Goal: Check status: Check status

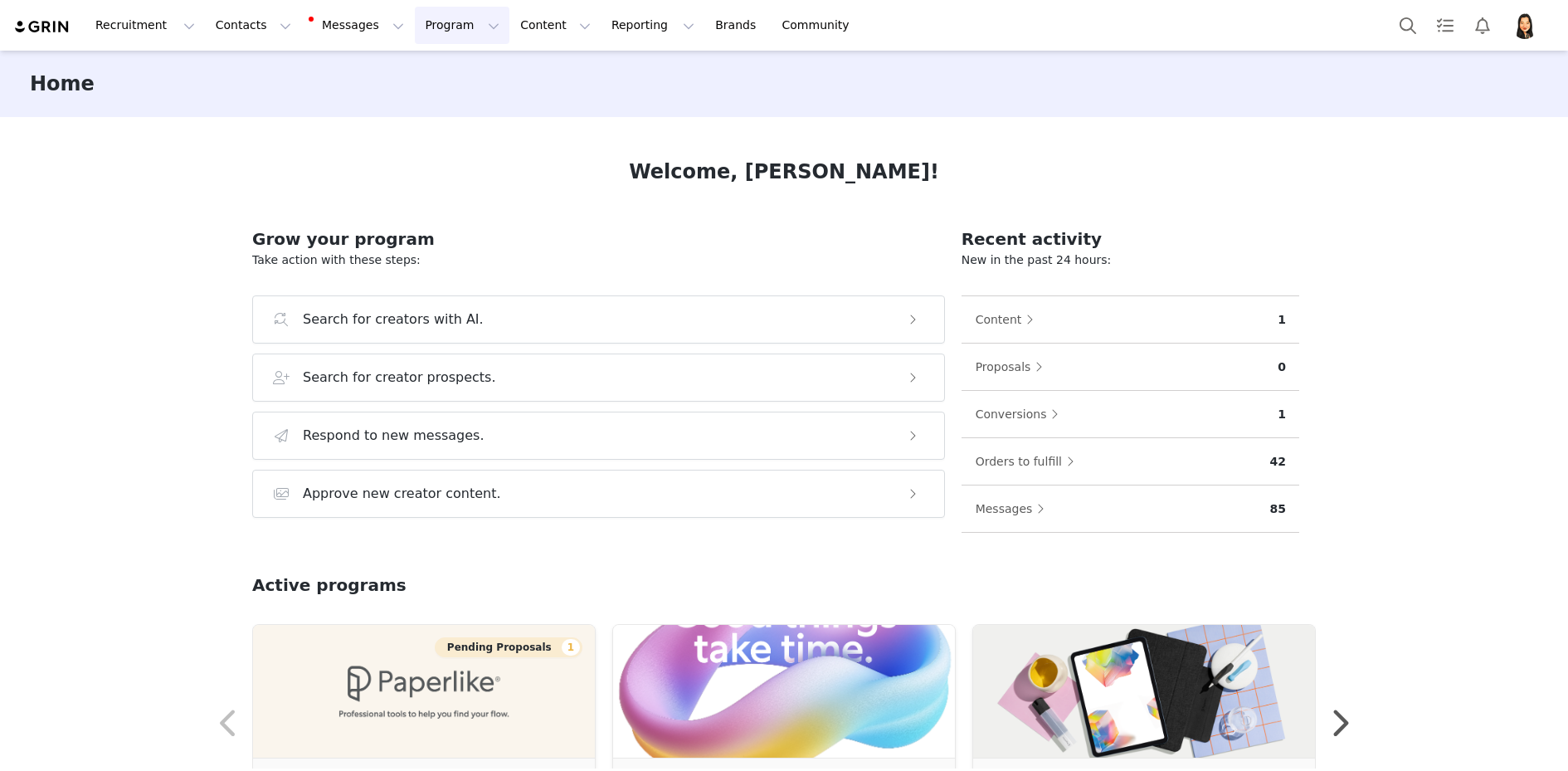
click at [442, 26] on button "Program Program" at bounding box center [462, 26] width 95 height 38
click at [445, 73] on p "Activations" at bounding box center [434, 73] width 64 height 17
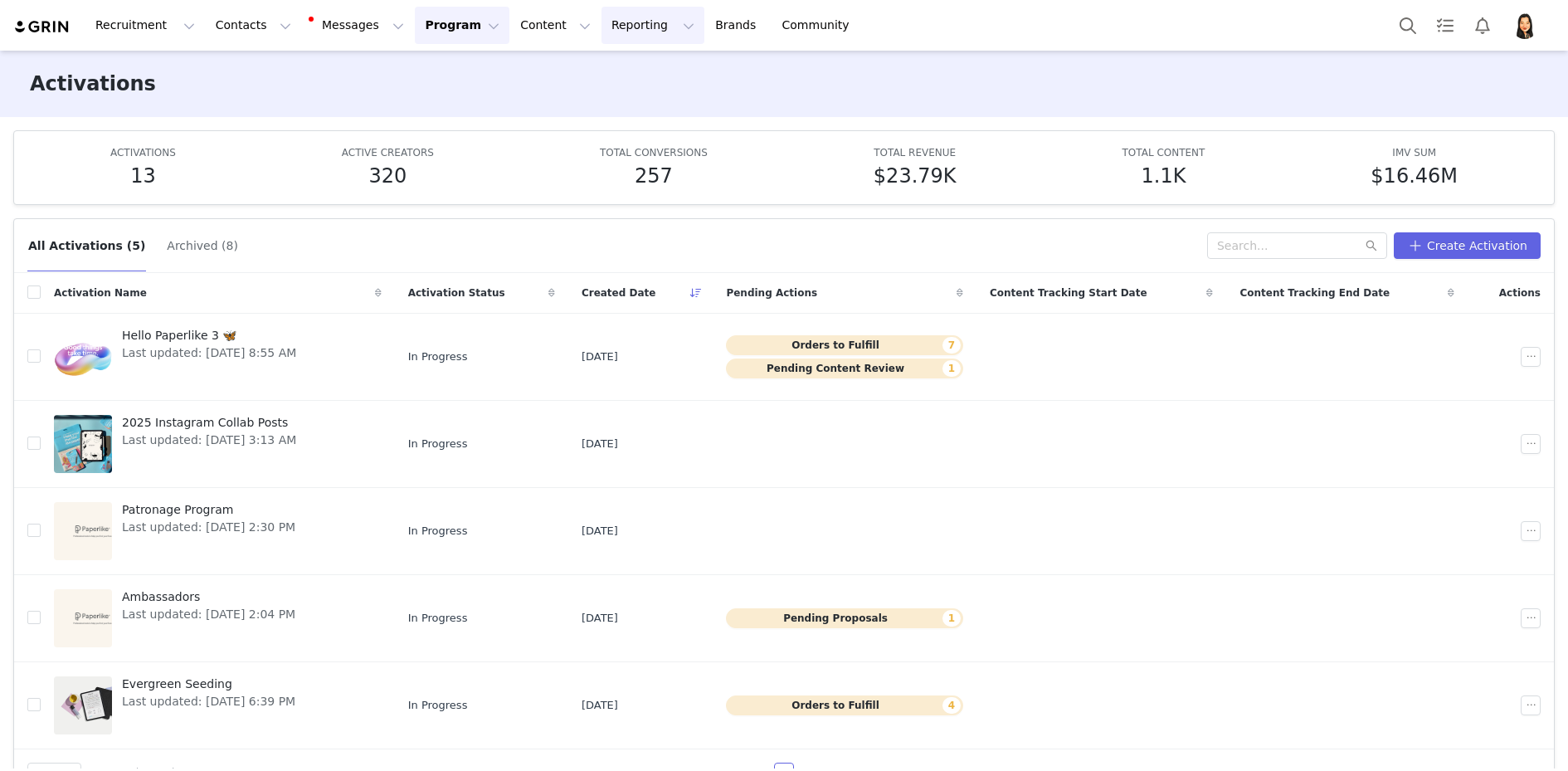
click at [601, 26] on button "Reporting Reporting" at bounding box center [652, 26] width 102 height 38
click at [250, 336] on span "Hello Paperlike 3 🦋" at bounding box center [209, 336] width 174 height 17
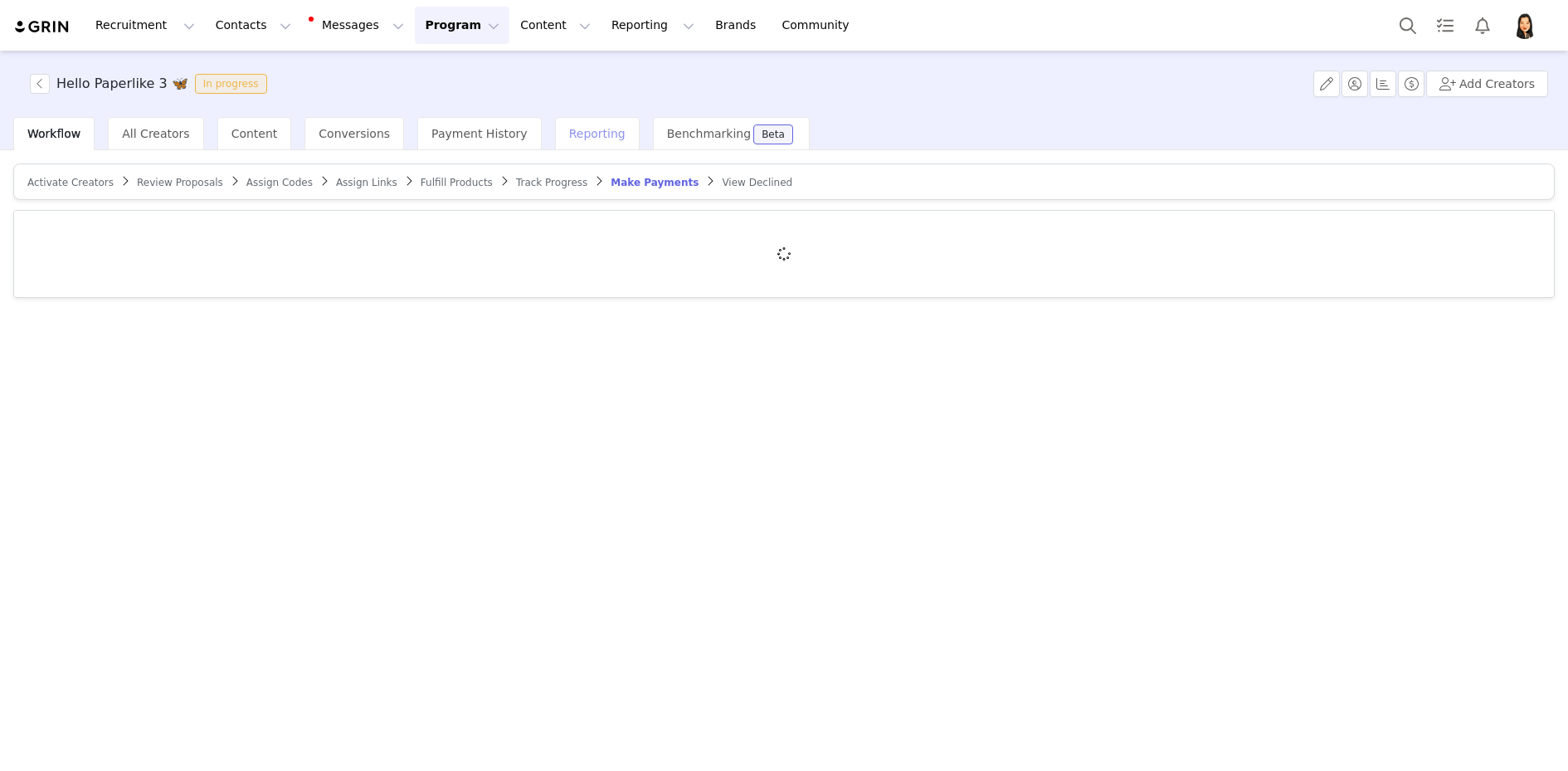
click at [558, 139] on div "Reporting" at bounding box center [597, 133] width 85 height 33
